Goal: Information Seeking & Learning: Learn about a topic

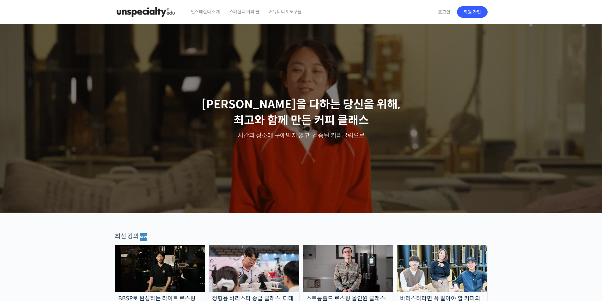
click at [197, 11] on span "언스페셜티 소개" at bounding box center [205, 12] width 29 height 24
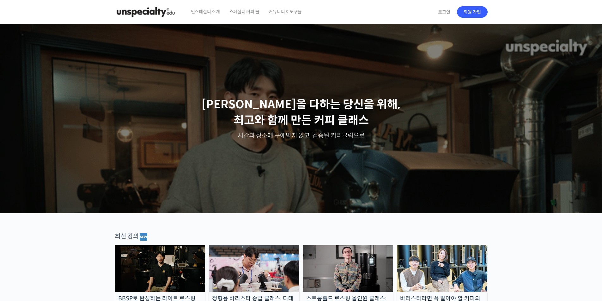
click at [252, 10] on span "스페셜티 커피 몰" at bounding box center [244, 12] width 30 height 24
click at [284, 12] on span "커뮤니티 & 도구들" at bounding box center [284, 12] width 33 height 24
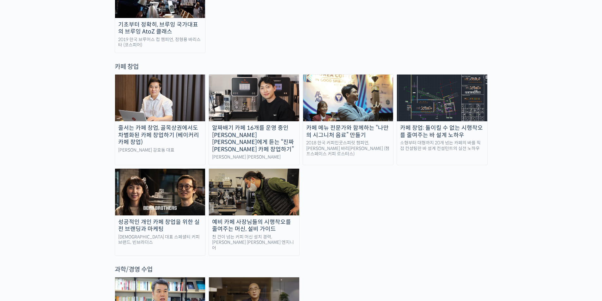
scroll to position [1263, 0]
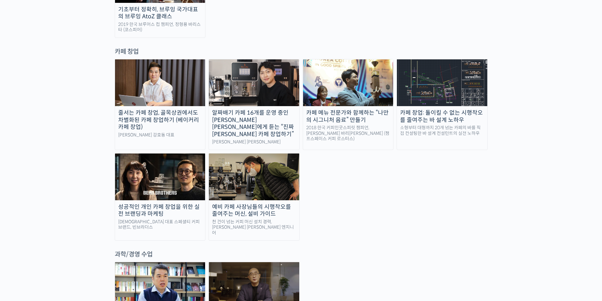
click at [162, 109] on div "줄서는 카페 창업, 골목상권에서도 차별화된 카페 창업하기 (베이커리 카페 창업)" at bounding box center [160, 119] width 90 height 21
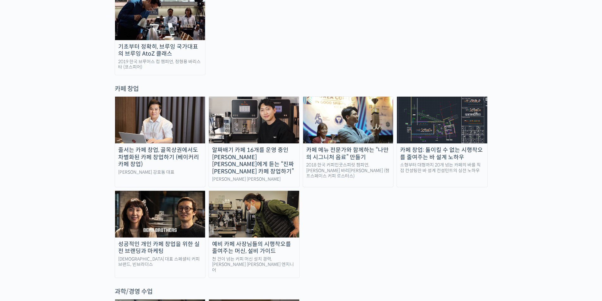
scroll to position [1211, 0]
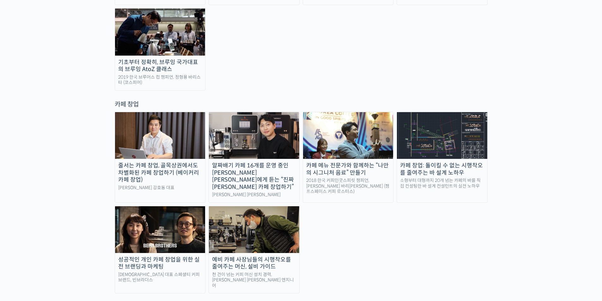
click at [278, 162] on div "알짜배기 카페 16개를 운영 중인 안태환 대표에게 듣는 “진짜 돈 버는 카페 창업하기”" at bounding box center [254, 176] width 90 height 28
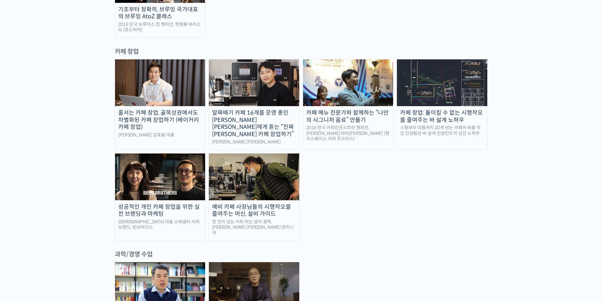
click at [452, 59] on img at bounding box center [442, 82] width 90 height 47
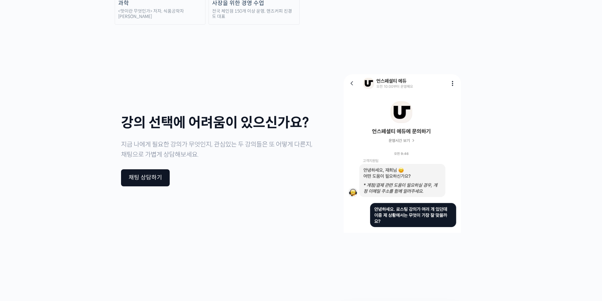
scroll to position [1684, 0]
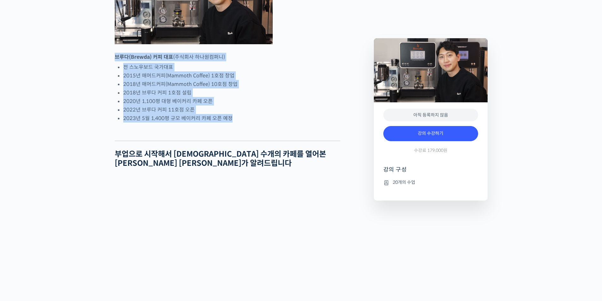
drag, startPoint x: 249, startPoint y: 150, endPoint x: 107, endPoint y: 81, distance: 158.5
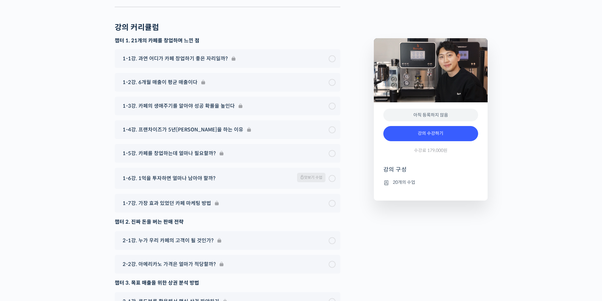
scroll to position [2323, 0]
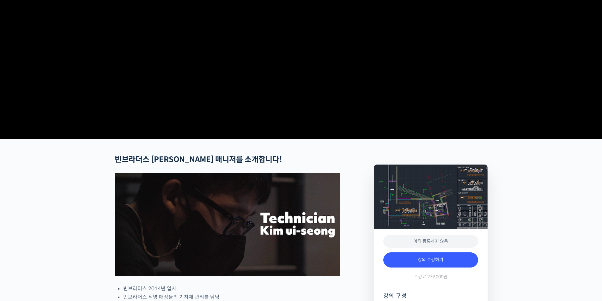
scroll to position [105, 0]
